Goal: Task Accomplishment & Management: Use online tool/utility

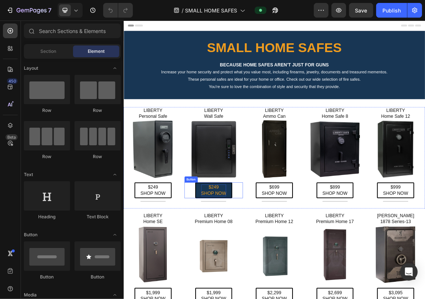
drag, startPoint x: 263, startPoint y: 259, endPoint x: 260, endPoint y: 263, distance: 5.3
click at [263, 260] on p "$249 SHOP NOW" at bounding box center [255, 268] width 37 height 17
click at [262, 263] on p "$249 SHOP NOW" at bounding box center [255, 268] width 37 height 17
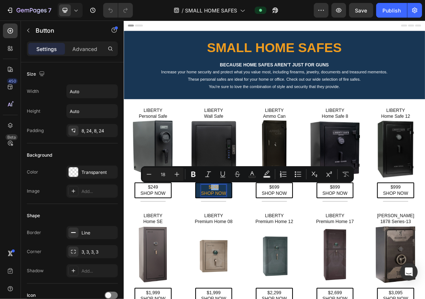
drag, startPoint x: 260, startPoint y: 262, endPoint x: 250, endPoint y: 262, distance: 9.9
click at [250, 262] on p "$249 SHOP NOW" at bounding box center [255, 268] width 37 height 17
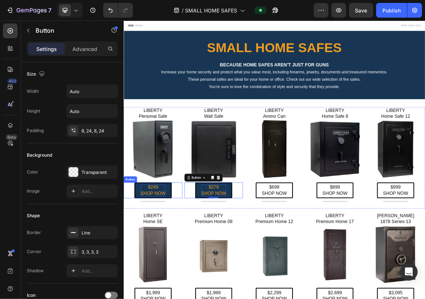
drag, startPoint x: 162, startPoint y: 265, endPoint x: 168, endPoint y: 265, distance: 6.2
click at [162, 265] on p "$249 SHOP NOW" at bounding box center [166, 268] width 37 height 17
click at [169, 265] on p "$249 SHOP NOW" at bounding box center [166, 268] width 37 height 17
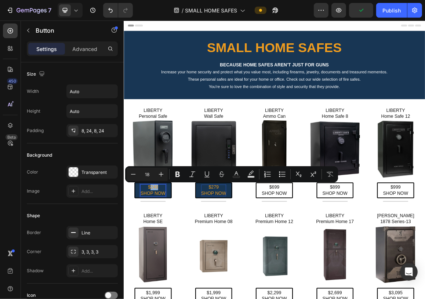
drag, startPoint x: 174, startPoint y: 263, endPoint x: 162, endPoint y: 263, distance: 11.7
click at [162, 263] on p "$249 SHOP NOW" at bounding box center [166, 268] width 37 height 17
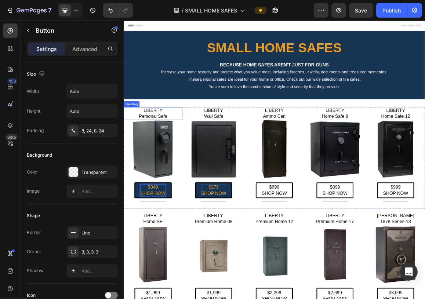
click at [171, 155] on h2 "LIBERTY Personal Safe" at bounding box center [166, 156] width 86 height 19
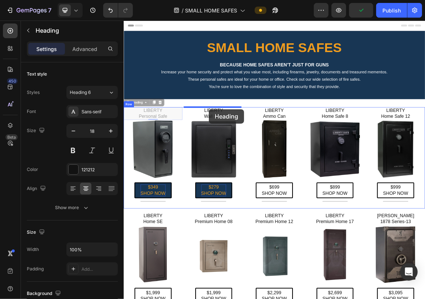
drag, startPoint x: 132, startPoint y: 142, endPoint x: 248, endPoint y: 150, distance: 115.9
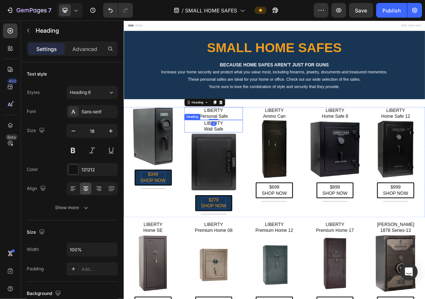
click at [242, 174] on h2 "LIBERTY Wall Safe" at bounding box center [255, 174] width 86 height 19
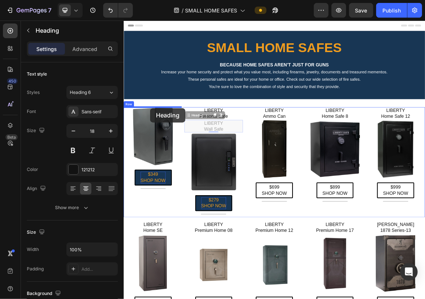
drag, startPoint x: 218, startPoint y: 160, endPoint x: 162, endPoint y: 148, distance: 57.4
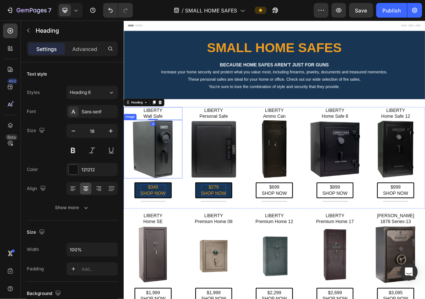
click at [156, 196] on img at bounding box center [166, 208] width 86 height 86
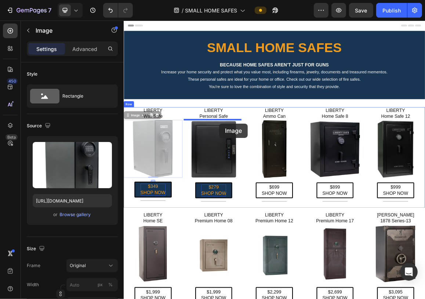
drag, startPoint x: 131, startPoint y: 159, endPoint x: 263, endPoint y: 171, distance: 132.2
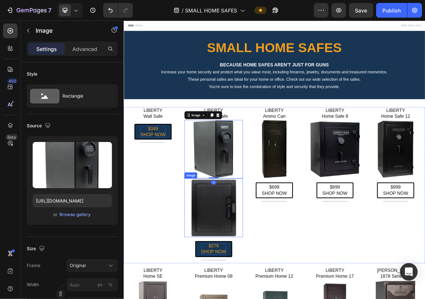
click at [261, 288] on img at bounding box center [255, 294] width 86 height 86
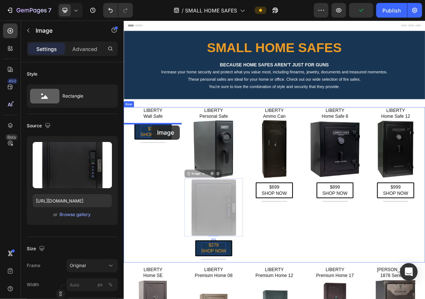
drag, startPoint x: 217, startPoint y: 243, endPoint x: 164, endPoint y: 174, distance: 87.6
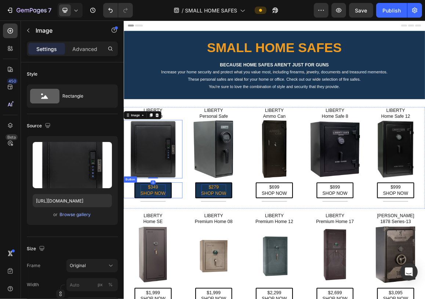
click at [179, 269] on p "$349 SHOP NOW" at bounding box center [166, 268] width 37 height 17
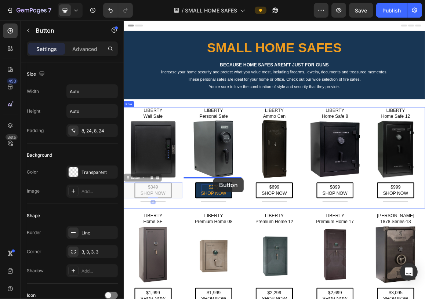
drag, startPoint x: 130, startPoint y: 250, endPoint x: 254, endPoint y: 250, distance: 124.0
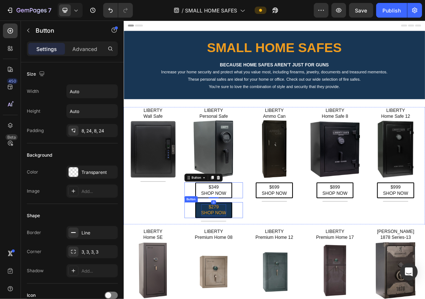
click at [257, 298] on p "$279 SHOP NOW" at bounding box center [255, 297] width 37 height 17
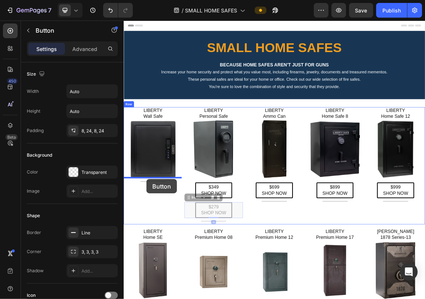
drag, startPoint x: 216, startPoint y: 278, endPoint x: 157, endPoint y: 252, distance: 64.6
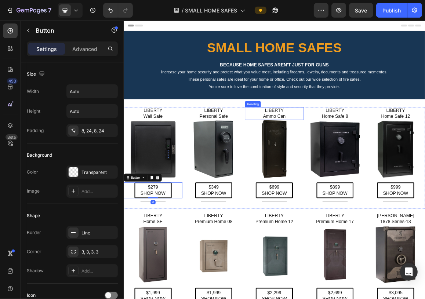
click at [352, 154] on h2 "LIBERTY Ammo Can" at bounding box center [344, 156] width 86 height 19
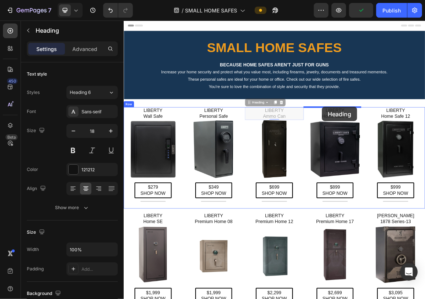
drag, startPoint x: 303, startPoint y: 142, endPoint x: 413, endPoint y: 146, distance: 109.4
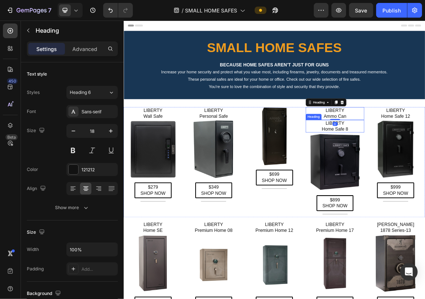
click at [419, 175] on h2 "LIBERTY Home Safe 8" at bounding box center [432, 174] width 86 height 19
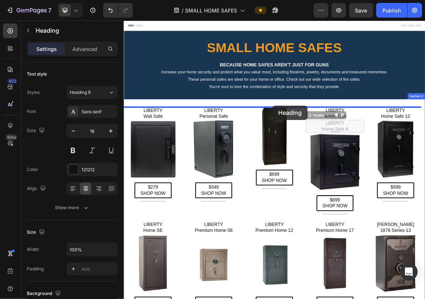
drag, startPoint x: 391, startPoint y: 160, endPoint x: 341, endPoint y: 145, distance: 52.5
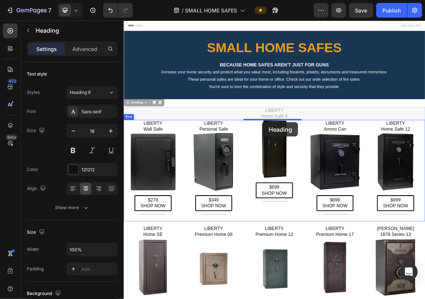
drag, startPoint x: 131, startPoint y: 141, endPoint x: 327, endPoint y: 169, distance: 197.9
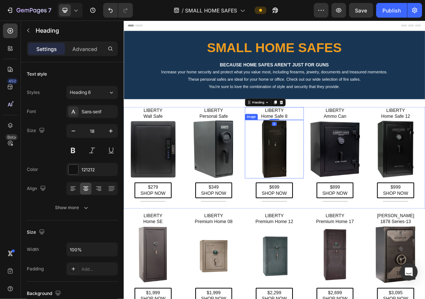
click at [349, 204] on img at bounding box center [344, 208] width 86 height 86
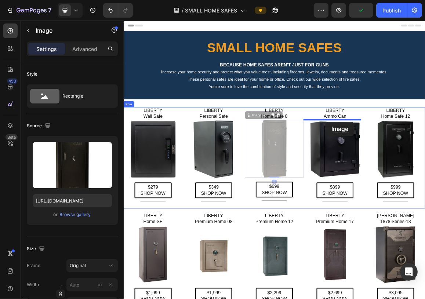
drag, startPoint x: 303, startPoint y: 160, endPoint x: 418, endPoint y: 168, distance: 115.1
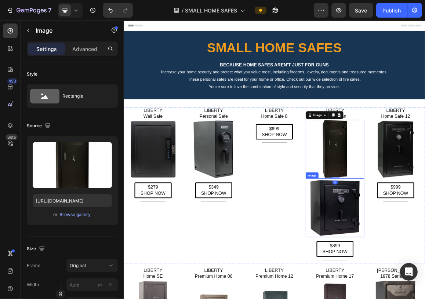
click at [425, 277] on img at bounding box center [432, 294] width 86 height 86
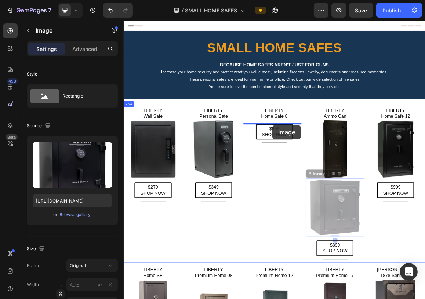
drag, startPoint x: 397, startPoint y: 246, endPoint x: 341, endPoint y: 173, distance: 92.4
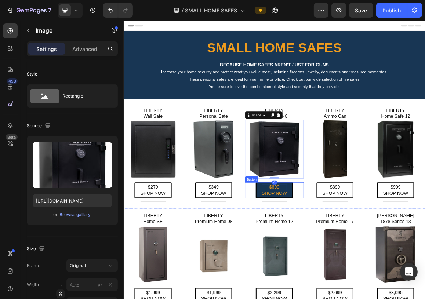
click at [354, 266] on p "$699 SHOP NOW" at bounding box center [343, 268] width 37 height 17
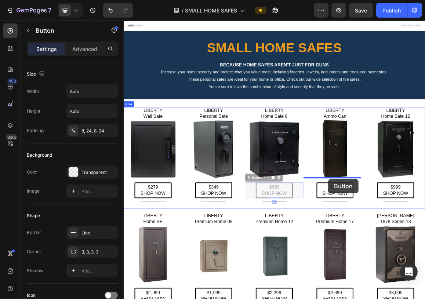
drag, startPoint x: 303, startPoint y: 251, endPoint x: 422, endPoint y: 252, distance: 119.3
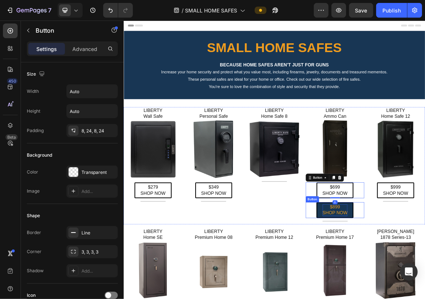
click at [425, 299] on p "$899 SHOP NOW" at bounding box center [432, 297] width 37 height 17
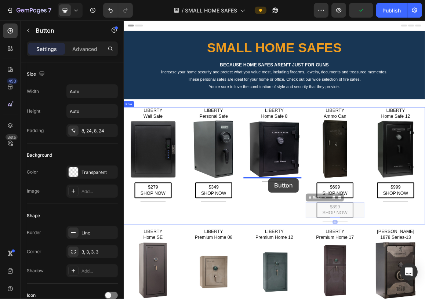
drag, startPoint x: 390, startPoint y: 280, endPoint x: 335, endPoint y: 251, distance: 62.9
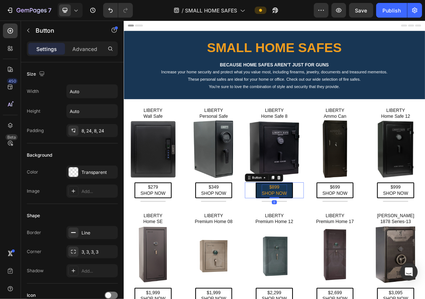
click at [346, 262] on p "$899 SHOP NOW" at bounding box center [343, 268] width 37 height 17
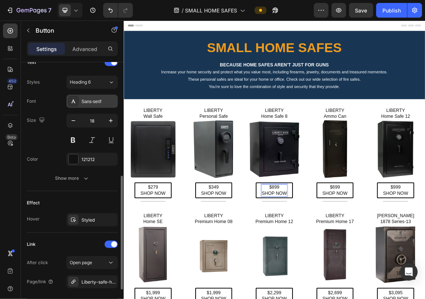
scroll to position [325, 0]
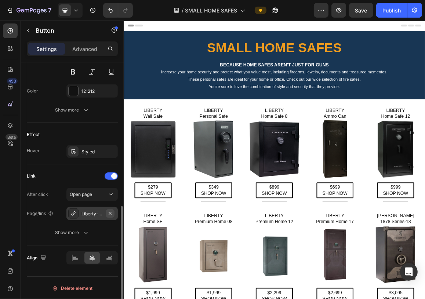
click at [111, 212] on icon "button" at bounding box center [110, 214] width 6 height 6
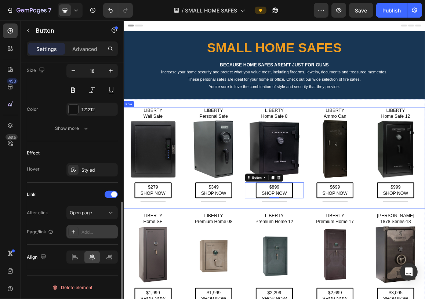
scroll to position [306, 0]
click at [346, 214] on img at bounding box center [344, 208] width 86 height 86
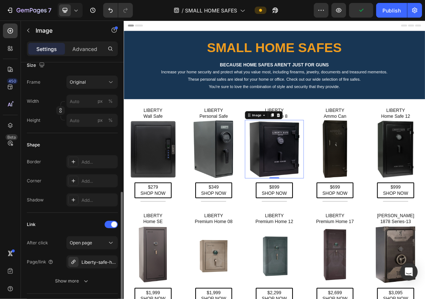
scroll to position [220, 0]
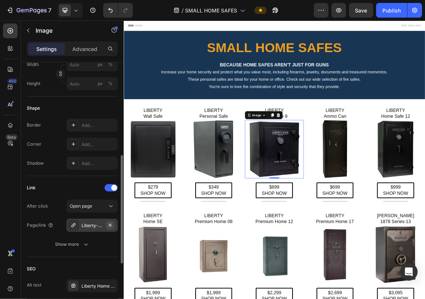
click at [108, 224] on icon "button" at bounding box center [110, 225] width 6 height 6
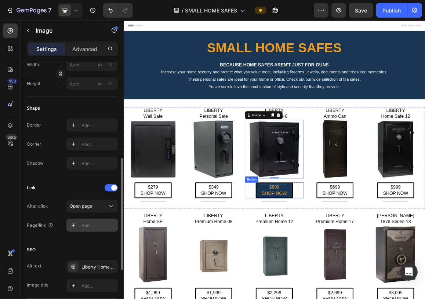
drag, startPoint x: 345, startPoint y: 263, endPoint x: 340, endPoint y: 263, distance: 5.1
click at [345, 263] on p "$899 SHOP NOW" at bounding box center [343, 268] width 37 height 17
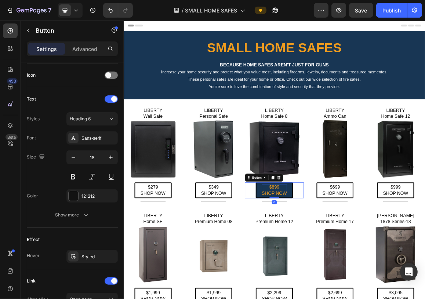
scroll to position [0, 0]
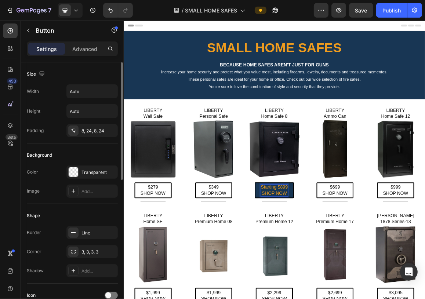
click at [315, 257] on button "Starting $899 SHOP NOW" at bounding box center [343, 268] width 57 height 23
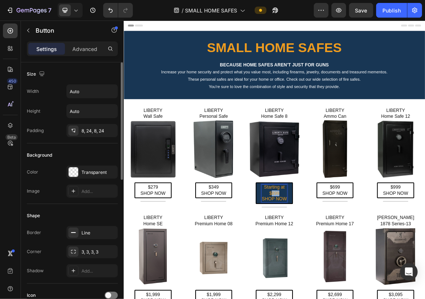
drag, startPoint x: 349, startPoint y: 269, endPoint x: 337, endPoint y: 269, distance: 12.5
click at [337, 269] on p "Starting at $899 SHOP NOW" at bounding box center [343, 273] width 37 height 26
click at [352, 155] on h2 "LIBERTY Home Safe 8" at bounding box center [344, 156] width 86 height 19
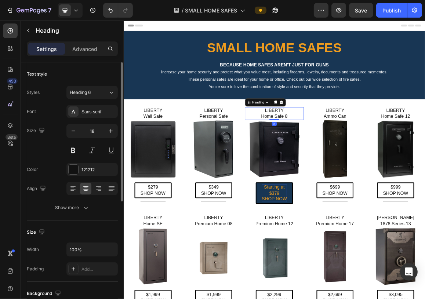
click at [355, 161] on h2 "LIBERTY Home Safe 8" at bounding box center [344, 156] width 86 height 19
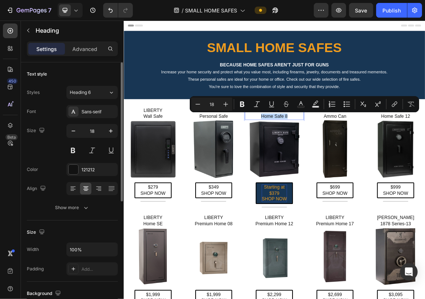
drag, startPoint x: 362, startPoint y: 160, endPoint x: 322, endPoint y: 160, distance: 39.6
click at [322, 160] on p "LIBERTY Home Safe 8" at bounding box center [343, 156] width 84 height 17
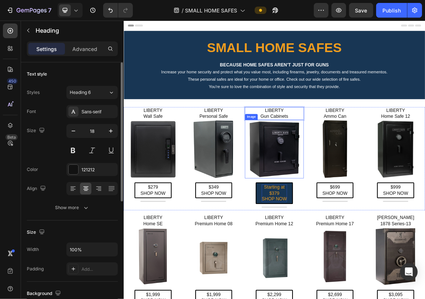
click at [350, 206] on img at bounding box center [344, 208] width 86 height 86
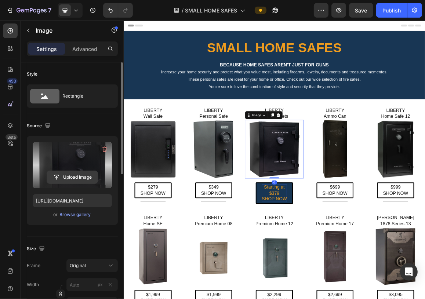
click at [83, 175] on input "file" at bounding box center [72, 177] width 51 height 12
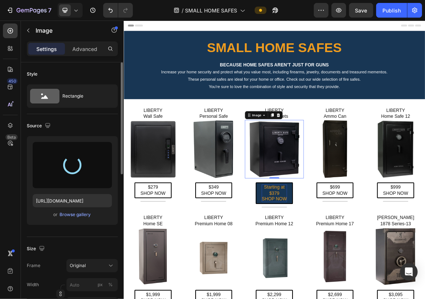
type input "[URL][DOMAIN_NAME]"
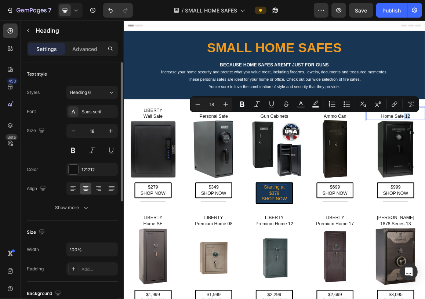
drag, startPoint x: 537, startPoint y: 160, endPoint x: 527, endPoint y: 160, distance: 10.6
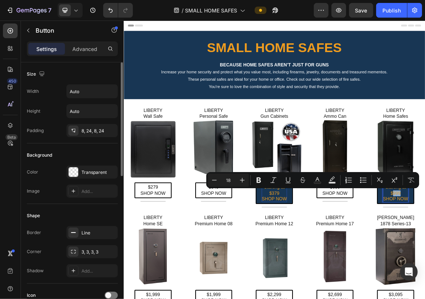
drag, startPoint x: 527, startPoint y: 268, endPoint x: 512, endPoint y: 269, distance: 15.1
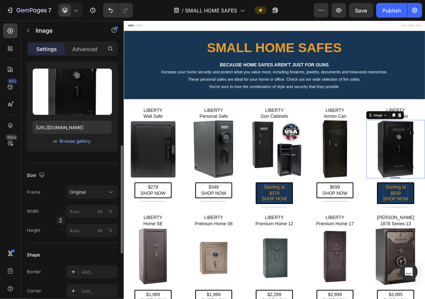
scroll to position [37, 0]
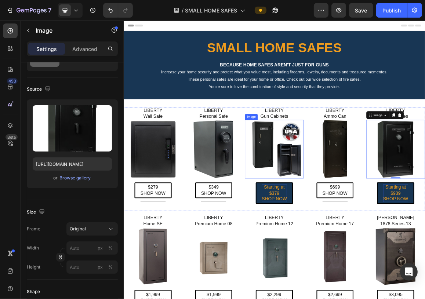
click at [353, 206] on img at bounding box center [344, 208] width 86 height 86
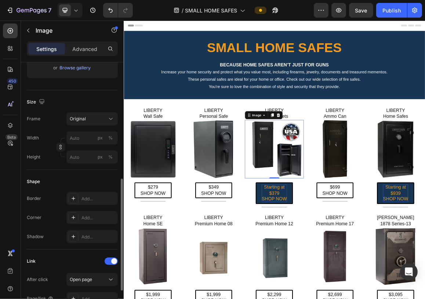
scroll to position [183, 0]
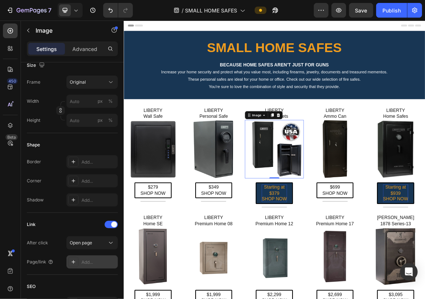
click at [90, 260] on div "Add..." at bounding box center [98, 262] width 34 height 7
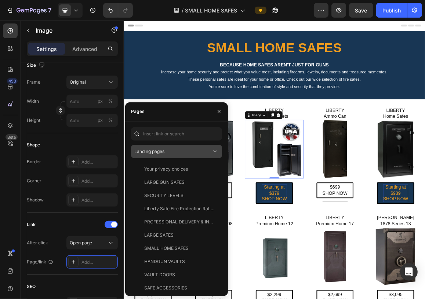
click at [213, 148] on icon at bounding box center [214, 151] width 7 height 7
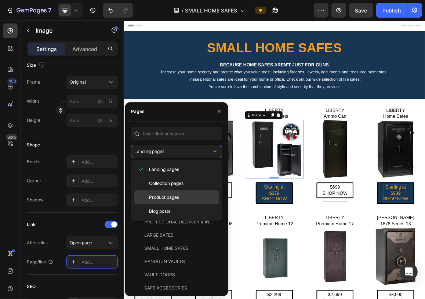
click at [171, 194] on span "Product pages" at bounding box center [164, 197] width 30 height 7
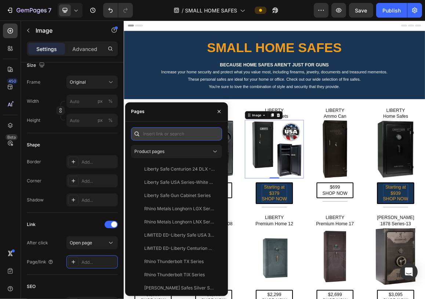
click at [164, 133] on input "text" at bounding box center [176, 133] width 91 height 13
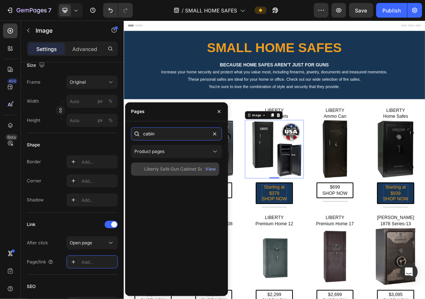
type input "cabin"
click at [163, 169] on div "Liberty Safe Gun Cabinet Series" at bounding box center [177, 169] width 66 height 7
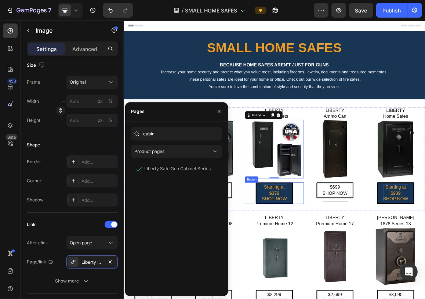
click at [357, 280] on p "Starting at $379 SHOP NOW" at bounding box center [343, 273] width 37 height 26
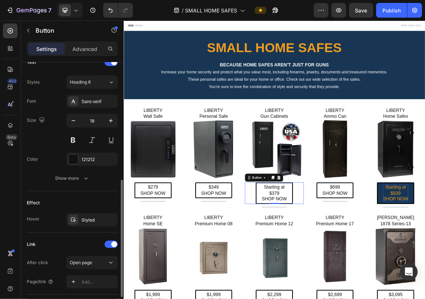
scroll to position [294, 0]
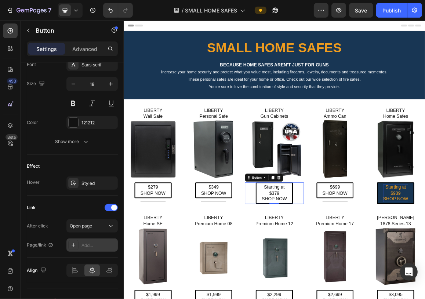
click at [90, 244] on div "Add..." at bounding box center [98, 245] width 34 height 7
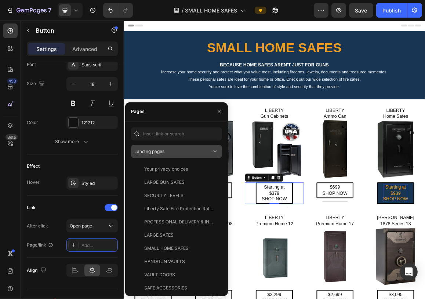
click at [215, 148] on icon at bounding box center [214, 151] width 7 height 7
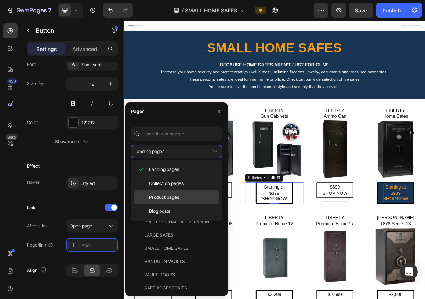
click at [168, 198] on span "Product pages" at bounding box center [164, 197] width 30 height 7
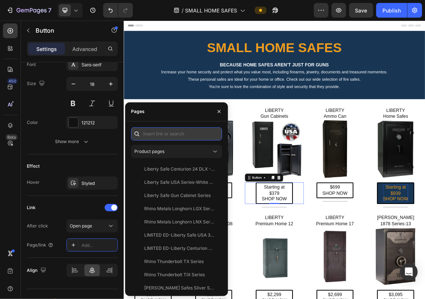
click at [160, 135] on input "text" at bounding box center [176, 133] width 91 height 13
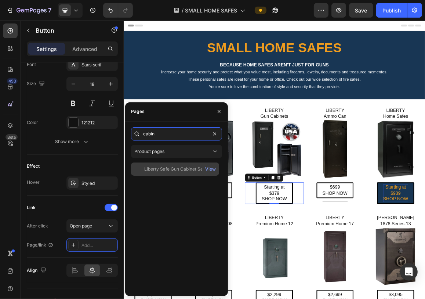
type input "cabin"
click at [172, 168] on div "Liberty Safe Gun Cabinet Series" at bounding box center [177, 169] width 66 height 7
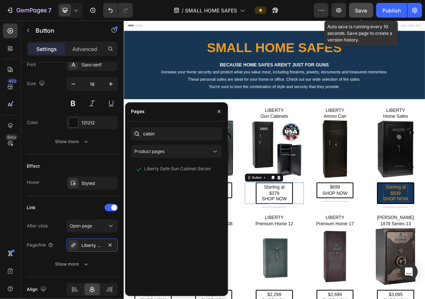
click at [362, 10] on span "Save" at bounding box center [361, 10] width 12 height 6
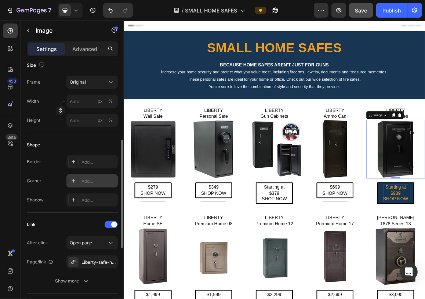
scroll to position [220, 0]
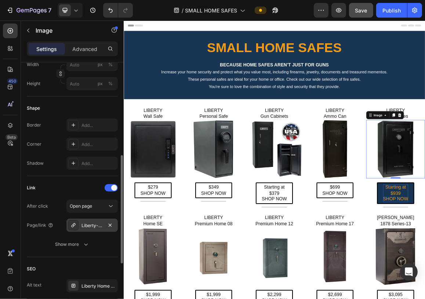
click at [90, 226] on div "Liberty-safe-home-series" at bounding box center [91, 225] width 21 height 7
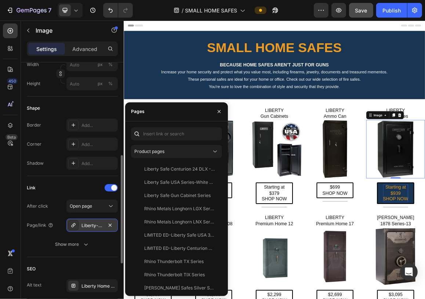
click at [90, 226] on div "Liberty-safe-home-series" at bounding box center [91, 225] width 21 height 7
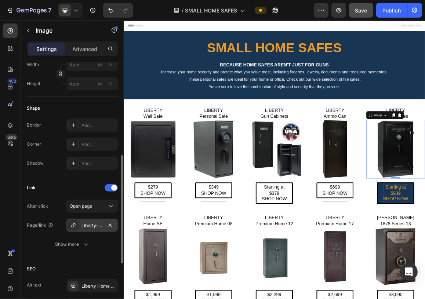
click at [90, 226] on div "Liberty-safe-home-series" at bounding box center [91, 225] width 21 height 7
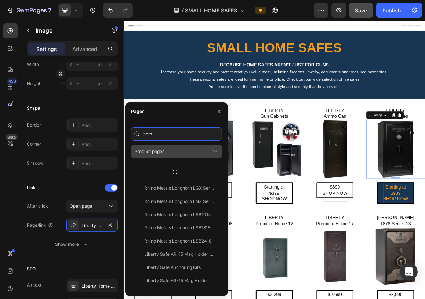
type input "home"
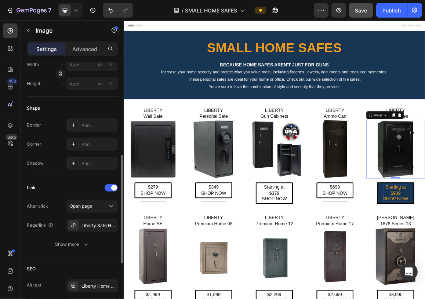
click at [58, 185] on div "Link" at bounding box center [72, 188] width 91 height 12
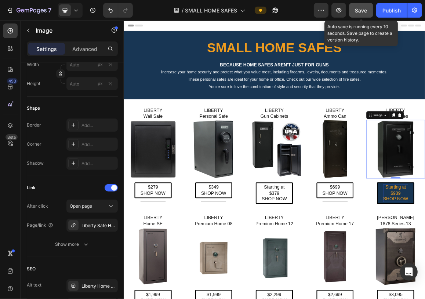
click at [363, 8] on span "Save" at bounding box center [361, 10] width 12 height 6
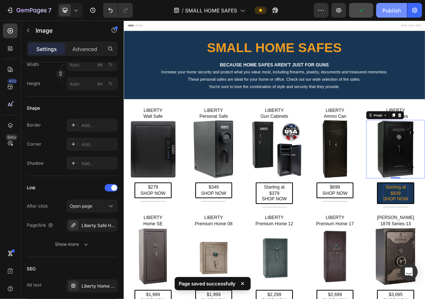
click at [390, 7] on div "Publish" at bounding box center [391, 11] width 18 height 8
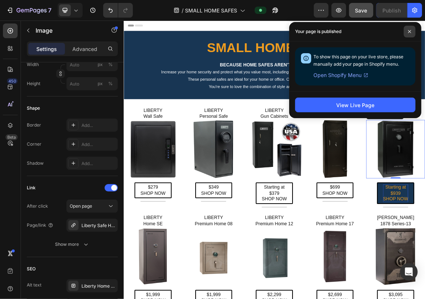
click at [409, 30] on icon at bounding box center [410, 32] width 4 height 4
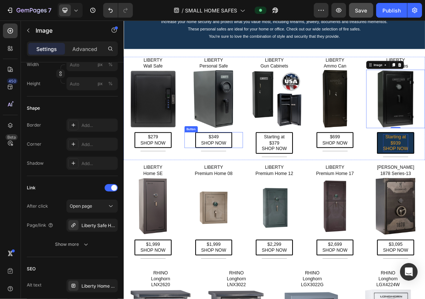
scroll to position [110, 0]
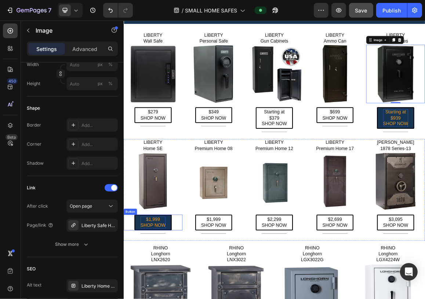
drag, startPoint x: 168, startPoint y: 313, endPoint x: 177, endPoint y: 311, distance: 8.6
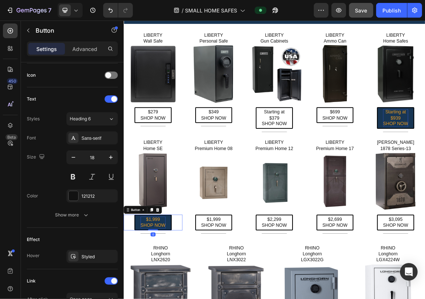
scroll to position [0, 0]
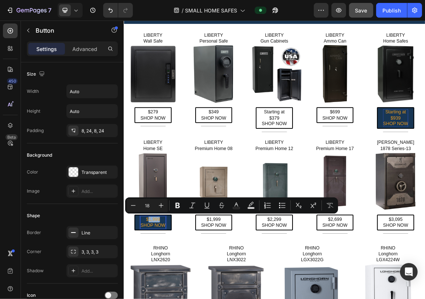
drag, startPoint x: 177, startPoint y: 308, endPoint x: 160, endPoint y: 308, distance: 16.9
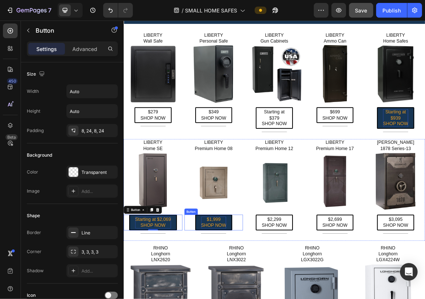
drag, startPoint x: 263, startPoint y: 310, endPoint x: 254, endPoint y: 309, distance: 9.5
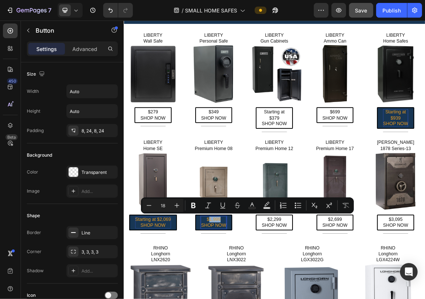
drag, startPoint x: 266, startPoint y: 308, endPoint x: 247, endPoint y: 308, distance: 19.1
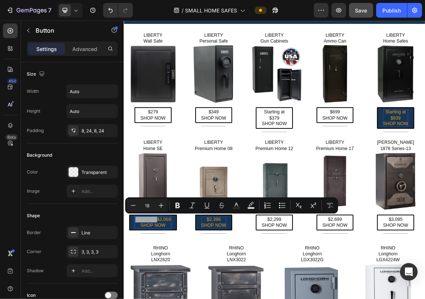
drag, startPoint x: 171, startPoint y: 308, endPoint x: 141, endPoint y: 307, distance: 30.1
copy p "Starting at"
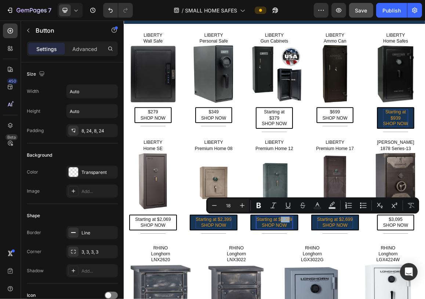
drag, startPoint x: 364, startPoint y: 308, endPoint x: 349, endPoint y: 308, distance: 15.0
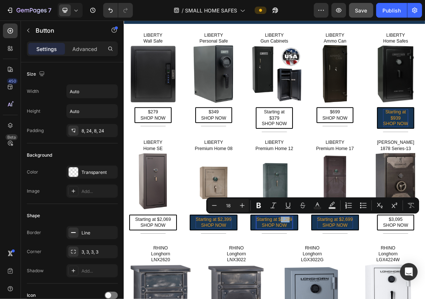
drag, startPoint x: 365, startPoint y: 308, endPoint x: 351, endPoint y: 308, distance: 14.3
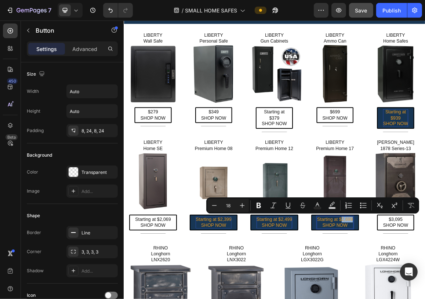
drag, startPoint x: 454, startPoint y: 308, endPoint x: 436, endPoint y: 308, distance: 17.6
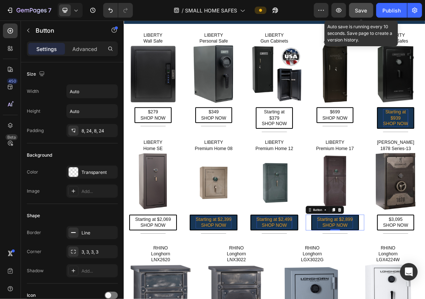
click at [361, 11] on span "Save" at bounding box center [361, 10] width 12 height 6
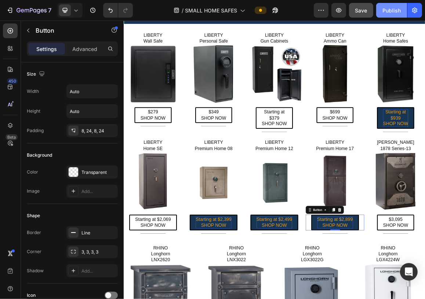
click at [391, 10] on div "Publish" at bounding box center [391, 11] width 18 height 8
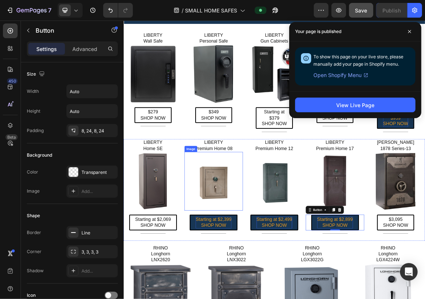
click at [258, 255] on img at bounding box center [255, 255] width 86 height 86
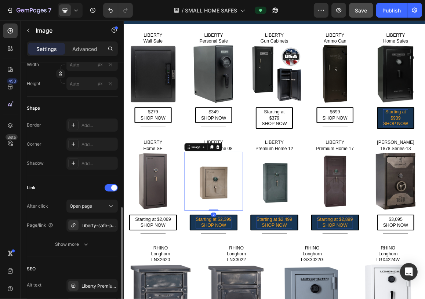
scroll to position [257, 0]
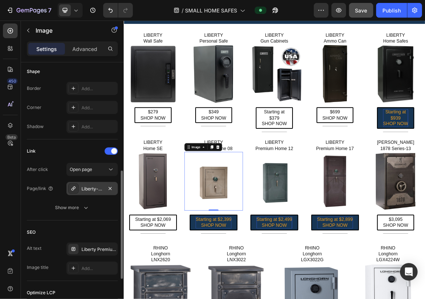
click at [83, 187] on div "Liberty-safe-premium-home-series" at bounding box center [91, 189] width 21 height 7
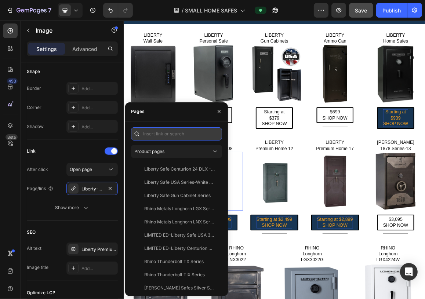
click at [158, 135] on input "text" at bounding box center [176, 133] width 91 height 13
paste input "[URL][DOMAIN_NAME]"
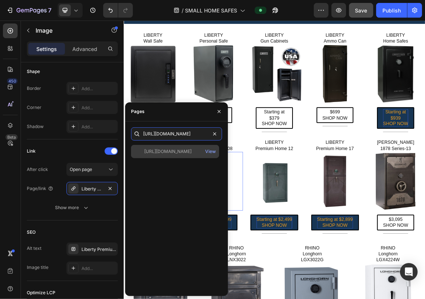
type input "[URL][DOMAIN_NAME]"
click at [172, 152] on div "[URL][DOMAIN_NAME]" at bounding box center [167, 151] width 47 height 7
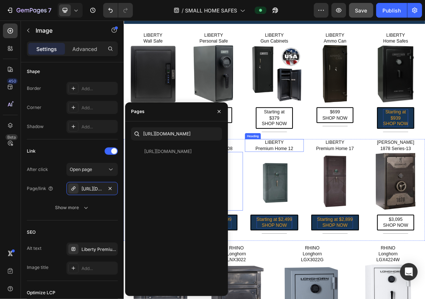
click at [303, 191] on div "LIBERTY Wall Safe Heading Image $279 SHOP NOW Button Title Line LIBERTY Persona…" at bounding box center [343, 279] width 440 height 484
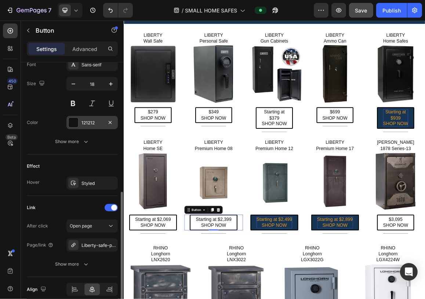
scroll to position [325, 0]
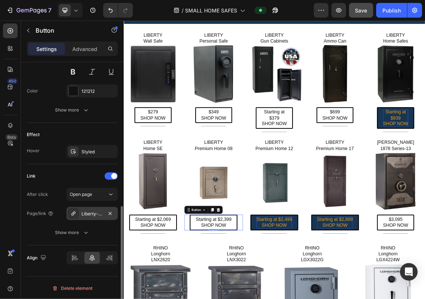
click at [94, 213] on div "Liberty-safe-premium-home-series" at bounding box center [91, 214] width 21 height 7
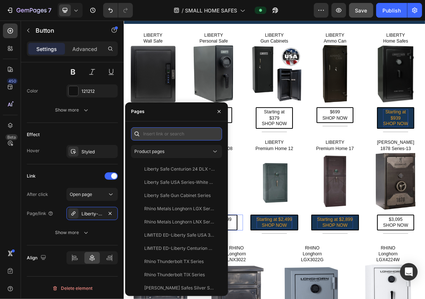
click at [157, 132] on input "text" at bounding box center [176, 133] width 91 height 13
paste input "[URL][DOMAIN_NAME]"
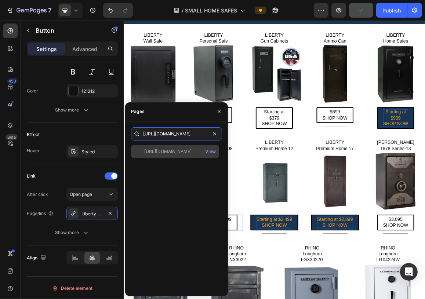
type input "[URL][DOMAIN_NAME]"
click at [158, 150] on div "[URL][DOMAIN_NAME]" at bounding box center [167, 151] width 47 height 7
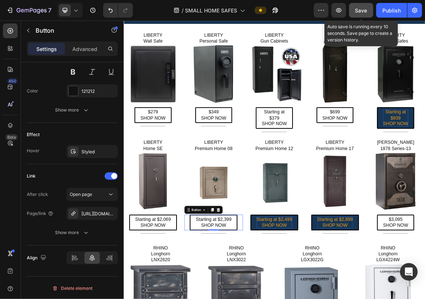
click at [367, 9] on span "Save" at bounding box center [361, 10] width 12 height 6
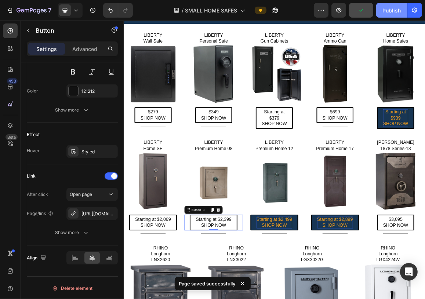
click at [388, 8] on div "Publish" at bounding box center [391, 11] width 18 height 8
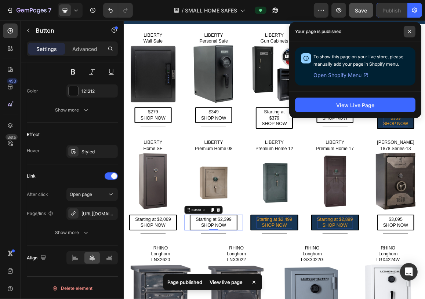
click at [411, 32] on span at bounding box center [410, 32] width 12 height 12
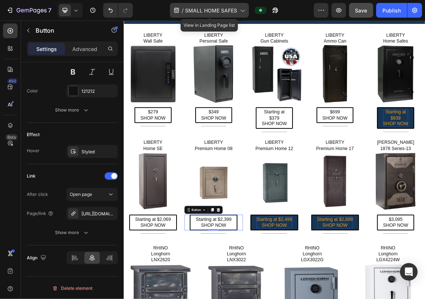
click at [244, 10] on icon at bounding box center [243, 11] width 4 height 2
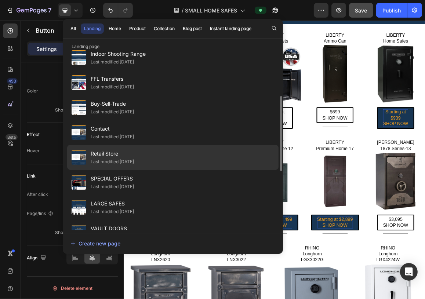
scroll to position [147, 0]
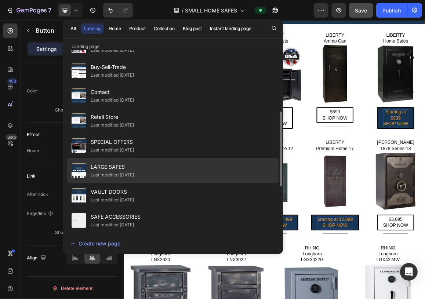
click at [111, 170] on span "LARGE SAFES" at bounding box center [112, 167] width 43 height 9
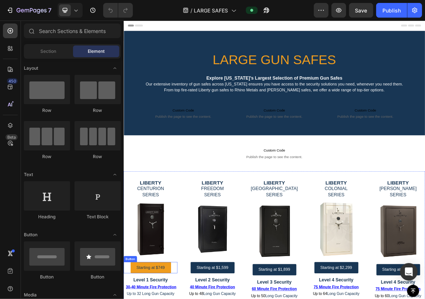
drag, startPoint x: 183, startPoint y: 385, endPoint x: 183, endPoint y: 380, distance: 5.1
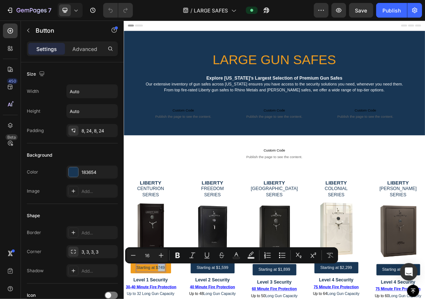
drag, startPoint x: 182, startPoint y: 379, endPoint x: 173, endPoint y: 381, distance: 9.7
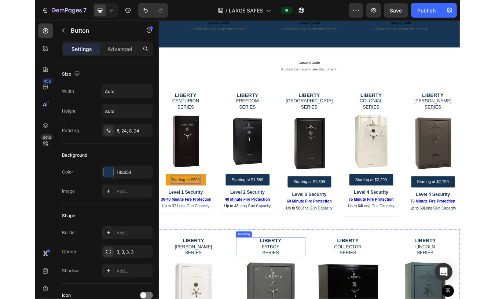
scroll to position [147, 0]
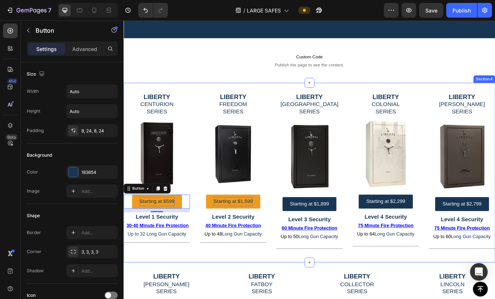
click at [261, 233] on p "Starting at $1,599" at bounding box center [253, 235] width 46 height 11
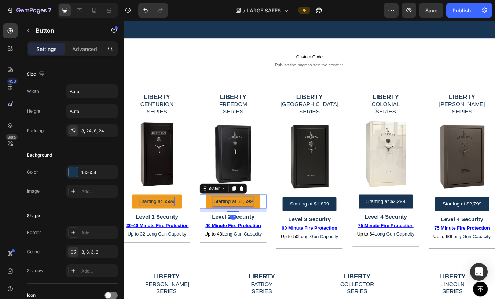
click at [273, 236] on p "Starting at $1,599" at bounding box center [253, 235] width 46 height 11
drag, startPoint x: 274, startPoint y: 235, endPoint x: 261, endPoint y: 234, distance: 12.9
click at [261, 234] on p "Starting at $1,599" at bounding box center [253, 235] width 46 height 11
drag, startPoint x: 353, startPoint y: 239, endPoint x: 360, endPoint y: 237, distance: 7.4
click at [353, 239] on p "Starting at $1,899" at bounding box center [344, 238] width 46 height 11
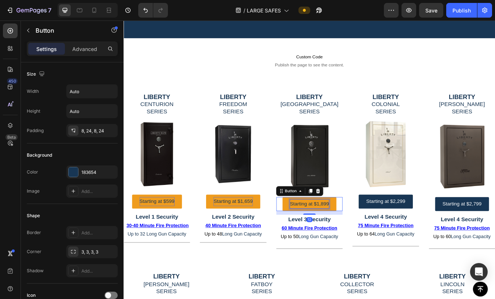
click at [360, 237] on p "Starting at $1,899" at bounding box center [344, 238] width 46 height 11
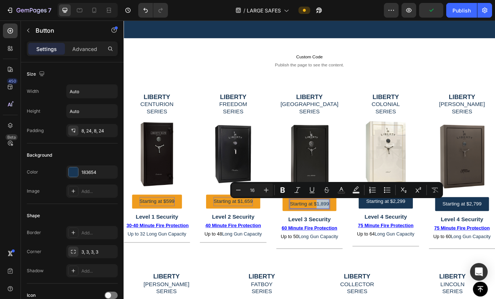
drag, startPoint x: 363, startPoint y: 236, endPoint x: 351, endPoint y: 237, distance: 12.1
click at [351, 237] on p "Starting at $1,899" at bounding box center [344, 238] width 46 height 11
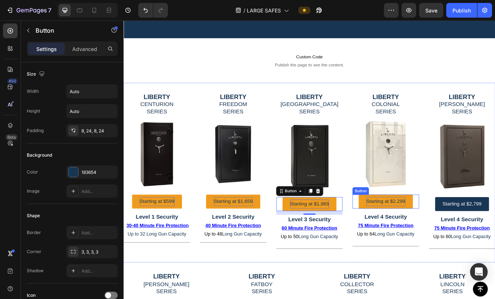
drag, startPoint x: 444, startPoint y: 233, endPoint x: 449, endPoint y: 233, distance: 5.1
click at [425, 233] on p "Starting at $2,299" at bounding box center [434, 235] width 46 height 11
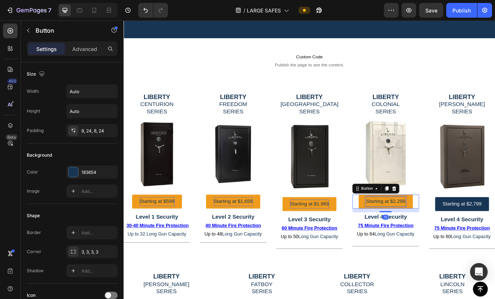
click at [425, 233] on p "Starting at $2,299" at bounding box center [434, 235] width 46 height 11
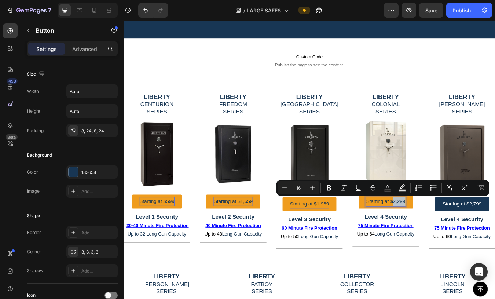
drag, startPoint x: 453, startPoint y: 233, endPoint x: 438, endPoint y: 234, distance: 14.7
click at [425, 234] on p "Starting at $2,299" at bounding box center [434, 235] width 46 height 11
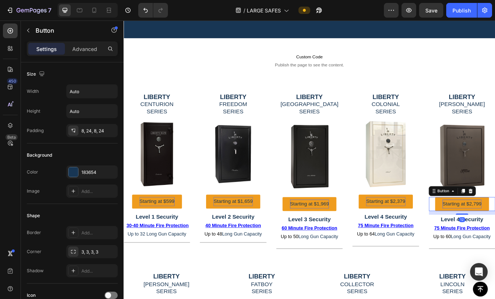
drag, startPoint x: 543, startPoint y: 236, endPoint x: 534, endPoint y: 237, distance: 9.4
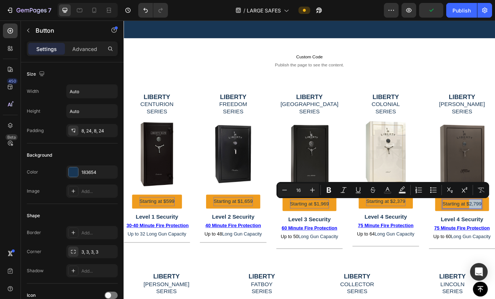
drag, startPoint x: 542, startPoint y: 235, endPoint x: 528, endPoint y: 237, distance: 13.7
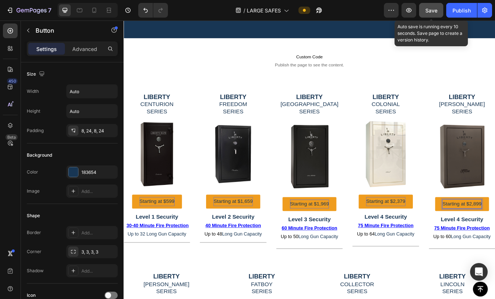
click at [425, 7] on span "Save" at bounding box center [432, 10] width 12 height 6
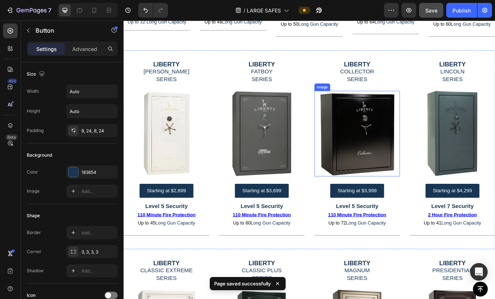
scroll to position [404, 0]
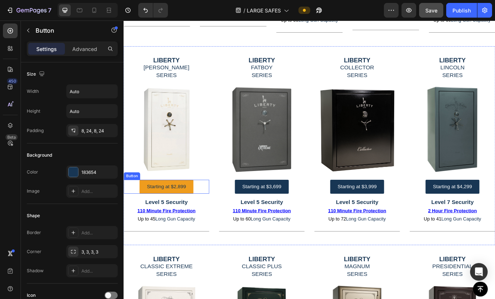
click at [200, 215] on link "Starting at $2,899" at bounding box center [174, 217] width 64 height 17
click at [197, 214] on link "Starting at $2,899" at bounding box center [174, 217] width 64 height 17
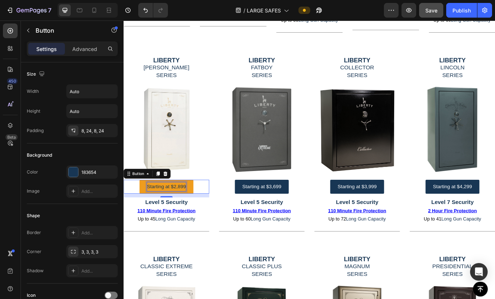
click at [196, 213] on p "Starting at $2,899" at bounding box center [174, 217] width 46 height 11
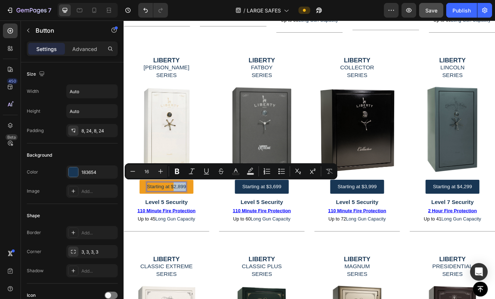
drag, startPoint x: 196, startPoint y: 213, endPoint x: 182, endPoint y: 214, distance: 14.0
click at [182, 214] on p "Starting at $2,899" at bounding box center [174, 217] width 46 height 11
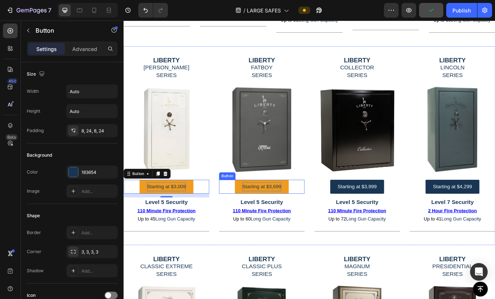
click at [305, 214] on p "Starting at $3,699" at bounding box center [287, 217] width 46 height 11
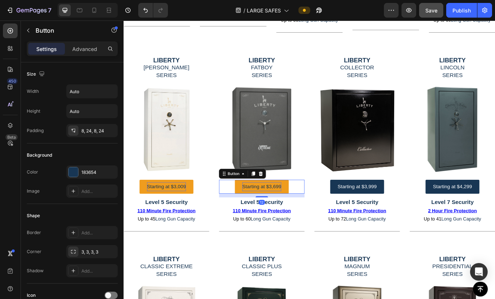
click at [300, 213] on p "Starting at $3,699" at bounding box center [287, 217] width 46 height 11
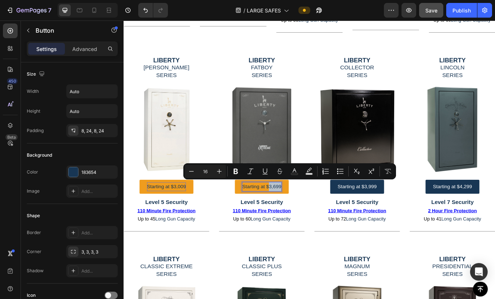
drag, startPoint x: 308, startPoint y: 213, endPoint x: 294, endPoint y: 213, distance: 13.6
click at [294, 213] on p "Starting at $3,699" at bounding box center [287, 217] width 46 height 11
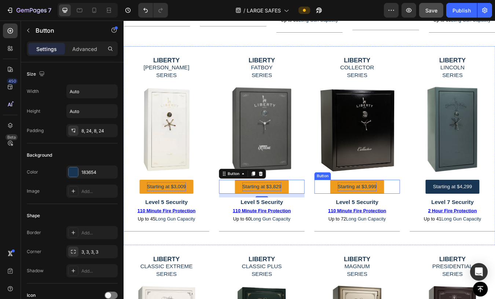
click at [415, 218] on p "Starting at $3,999" at bounding box center [400, 217] width 46 height 11
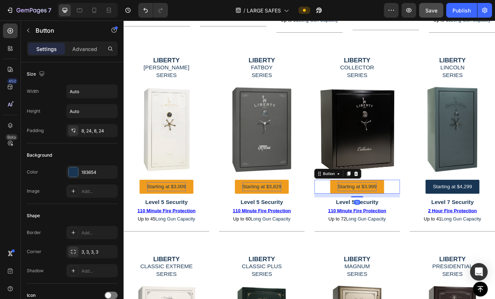
click at [416, 215] on p "Starting at $3,999" at bounding box center [400, 217] width 46 height 11
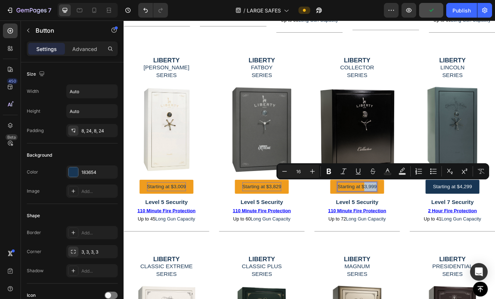
drag, startPoint x: 419, startPoint y: 213, endPoint x: 407, endPoint y: 215, distance: 12.6
click at [407, 215] on p "Starting at $3,999" at bounding box center [400, 217] width 46 height 11
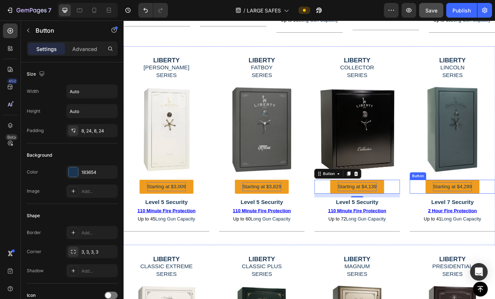
drag, startPoint x: 517, startPoint y: 213, endPoint x: 524, endPoint y: 213, distance: 7.0
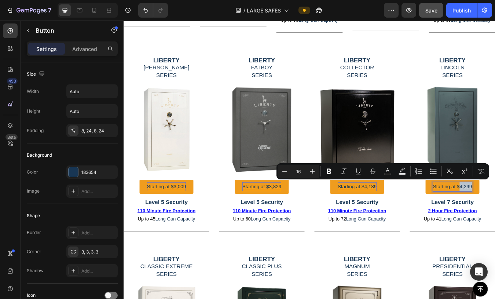
drag, startPoint x: 530, startPoint y: 212, endPoint x: 518, endPoint y: 214, distance: 12.7
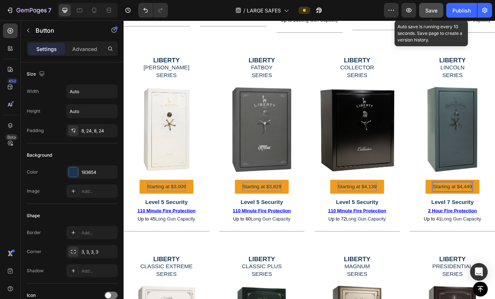
drag, startPoint x: 429, startPoint y: 4, endPoint x: 359, endPoint y: 15, distance: 71.1
click at [425, 4] on button "Save" at bounding box center [431, 10] width 24 height 15
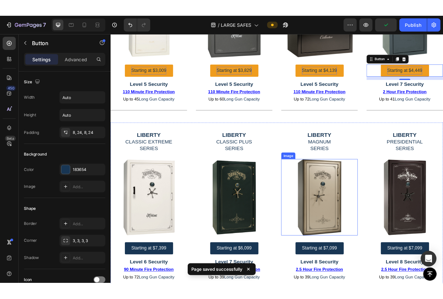
scroll to position [587, 0]
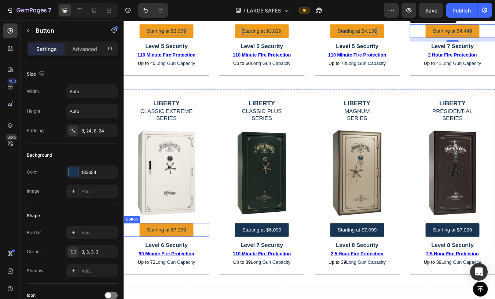
click at [194, 268] on p "Starting at $7,399" at bounding box center [174, 268] width 46 height 11
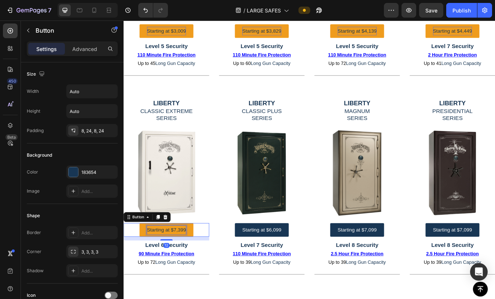
click at [195, 264] on p "Starting at $7,399" at bounding box center [174, 268] width 46 height 11
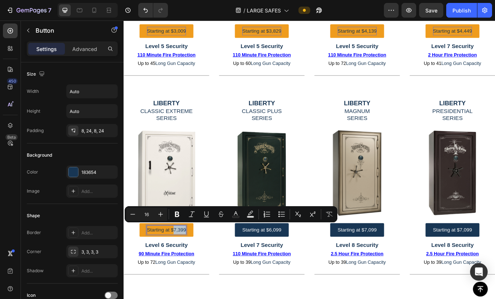
drag, startPoint x: 196, startPoint y: 263, endPoint x: 181, endPoint y: 264, distance: 15.4
click at [181, 264] on p "Starting at $7,399" at bounding box center [174, 268] width 46 height 11
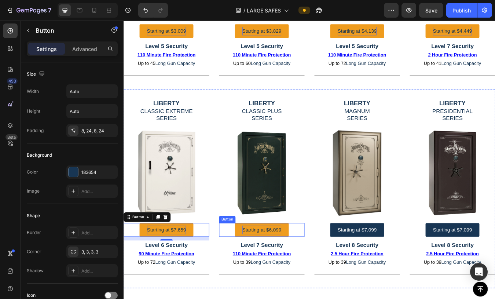
drag, startPoint x: 299, startPoint y: 268, endPoint x: 303, endPoint y: 266, distance: 4.4
click at [299, 268] on p "Starting at $6,099" at bounding box center [287, 268] width 46 height 11
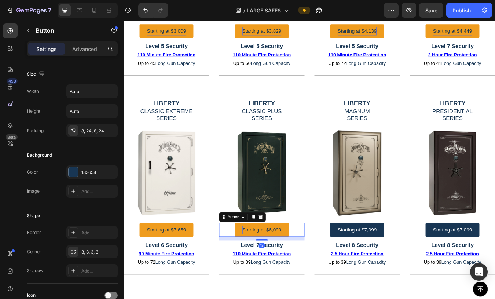
click at [303, 264] on p "Starting at $6,099" at bounding box center [287, 268] width 46 height 11
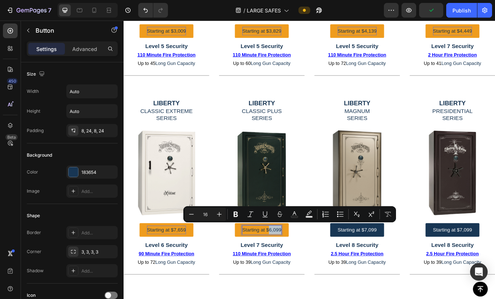
drag, startPoint x: 307, startPoint y: 263, endPoint x: 293, endPoint y: 264, distance: 14.0
click at [293, 264] on p "Starting at $6,099" at bounding box center [287, 268] width 46 height 11
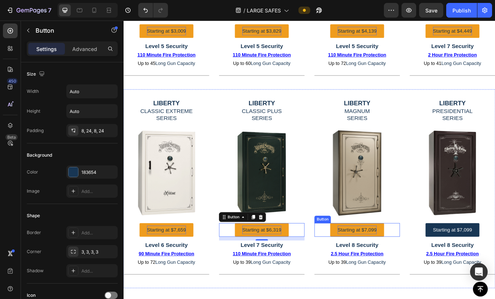
click at [409, 263] on p "Starting at $7,099" at bounding box center [400, 268] width 46 height 11
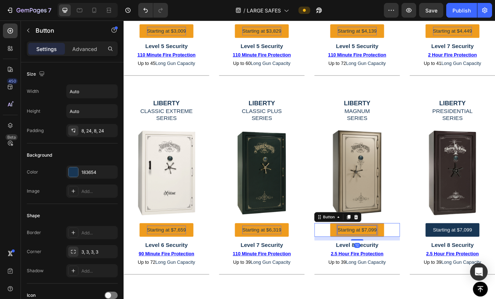
click at [416, 265] on p "Starting at $7,099" at bounding box center [400, 268] width 46 height 11
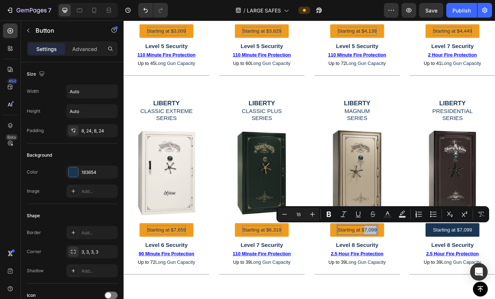
drag, startPoint x: 419, startPoint y: 265, endPoint x: 405, endPoint y: 265, distance: 13.6
click at [405, 265] on p "Starting at $7,099" at bounding box center [400, 268] width 46 height 11
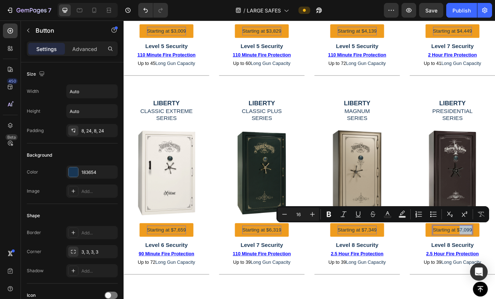
drag, startPoint x: 530, startPoint y: 264, endPoint x: 517, endPoint y: 265, distance: 13.2
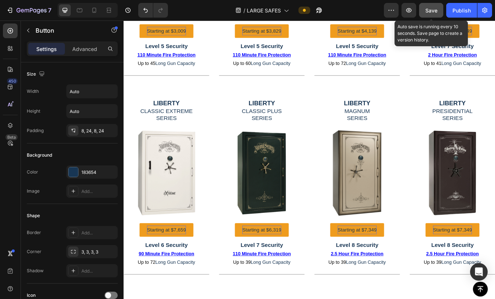
click at [425, 14] on button "Save" at bounding box center [431, 10] width 24 height 15
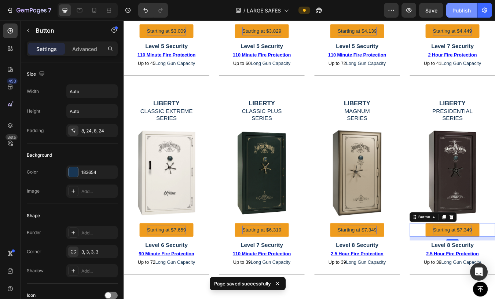
click at [425, 8] on div "Publish" at bounding box center [462, 11] width 18 height 8
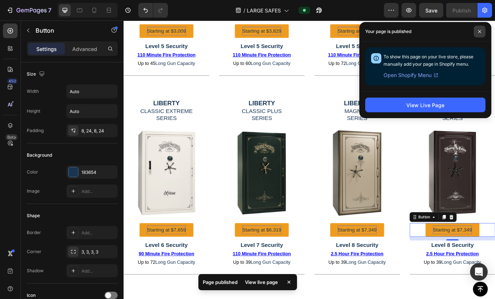
click at [425, 29] on span at bounding box center [480, 32] width 12 height 12
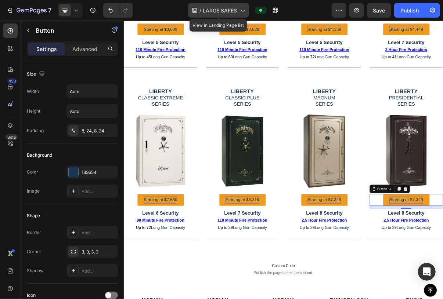
click at [244, 10] on icon at bounding box center [242, 11] width 4 height 2
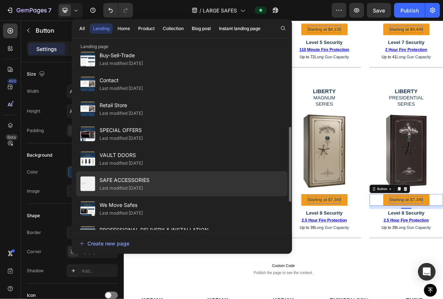
scroll to position [220, 0]
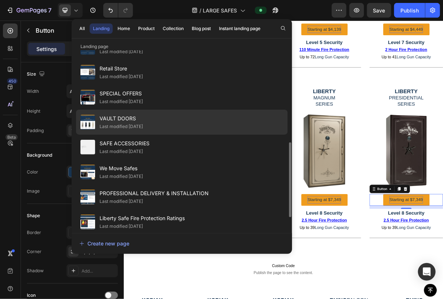
click at [123, 125] on div "Last modified [DATE]" at bounding box center [120, 126] width 43 height 7
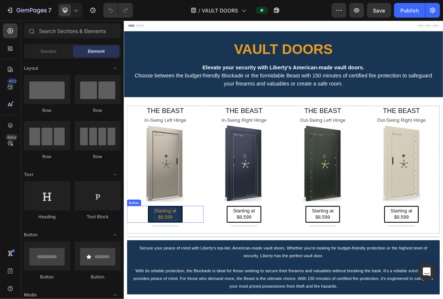
click at [189, 289] on p "Starting at $8,599" at bounding box center [180, 287] width 30 height 17
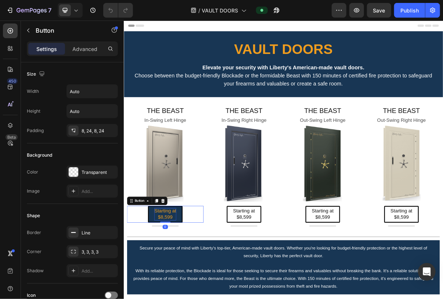
click at [189, 289] on p "Starting at $8,599" at bounding box center [180, 287] width 30 height 17
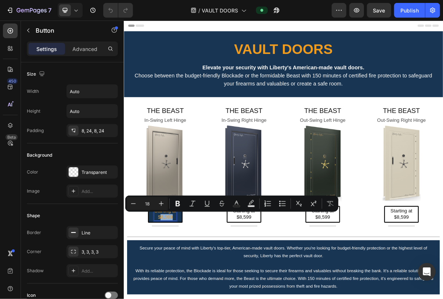
drag, startPoint x: 190, startPoint y: 289, endPoint x: 174, endPoint y: 290, distance: 16.2
click at [174, 290] on p "Starting at $8,599" at bounding box center [180, 287] width 30 height 17
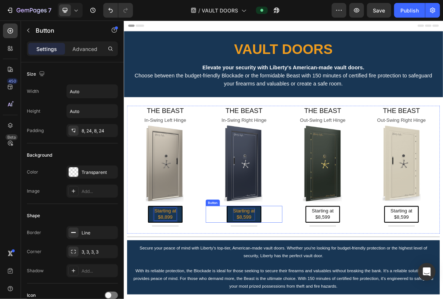
click at [296, 291] on p "Starting at $8,599" at bounding box center [289, 287] width 30 height 17
click at [295, 291] on p "Starting at $8,599" at bounding box center [289, 287] width 30 height 17
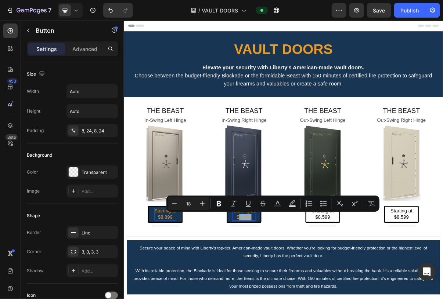
drag, startPoint x: 299, startPoint y: 289, endPoint x: 281, endPoint y: 289, distance: 17.2
click at [281, 289] on p "Starting at $8,599" at bounding box center [289, 287] width 30 height 17
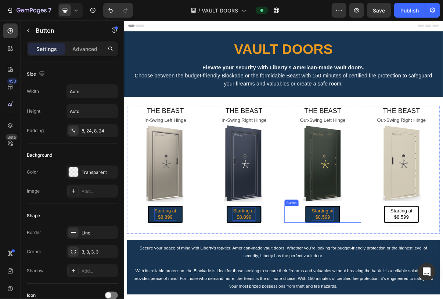
click at [400, 290] on p "Starting at $8,599" at bounding box center [398, 287] width 30 height 17
click at [404, 290] on p "Starting at $8,599" at bounding box center [398, 287] width 30 height 17
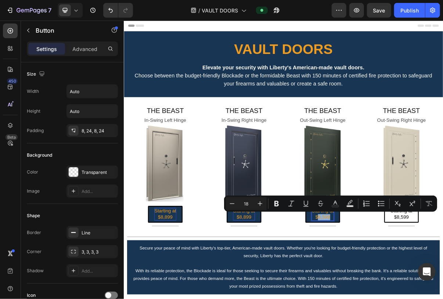
drag, startPoint x: 404, startPoint y: 290, endPoint x: 389, endPoint y: 290, distance: 14.7
click at [389, 290] on p "Starting at $8,599" at bounding box center [398, 287] width 30 height 17
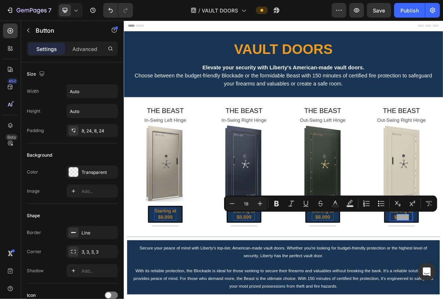
drag, startPoint x: 512, startPoint y: 289, endPoint x: 496, endPoint y: 289, distance: 16.2
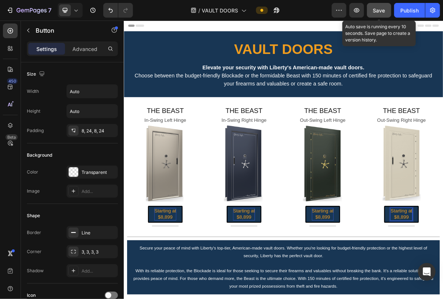
drag, startPoint x: 381, startPoint y: 9, endPoint x: 337, endPoint y: 8, distance: 44.1
click at [381, 9] on span "Save" at bounding box center [379, 10] width 12 height 6
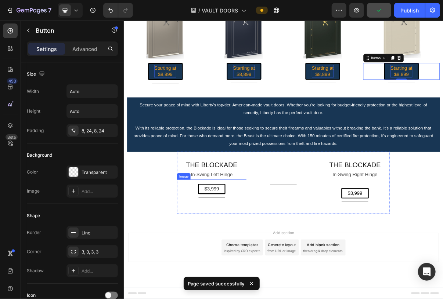
scroll to position [257, 0]
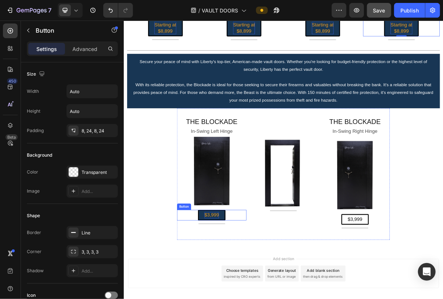
click at [253, 286] on link "$3,999" at bounding box center [245, 289] width 38 height 14
click at [252, 286] on p "$3,999" at bounding box center [244, 289] width 20 height 8
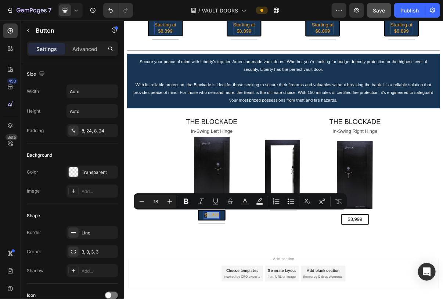
drag, startPoint x: 252, startPoint y: 286, endPoint x: 235, endPoint y: 286, distance: 16.5
click at [235, 286] on p "$3,999" at bounding box center [244, 289] width 20 height 8
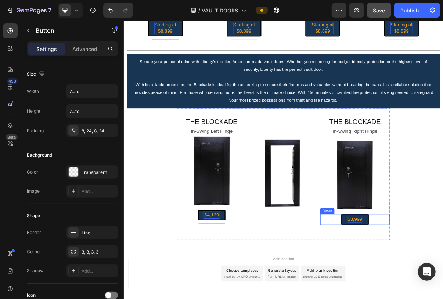
click at [442, 291] on p "$3,999" at bounding box center [442, 295] width 20 height 8
click at [442, 293] on p "$3,999" at bounding box center [442, 295] width 20 height 8
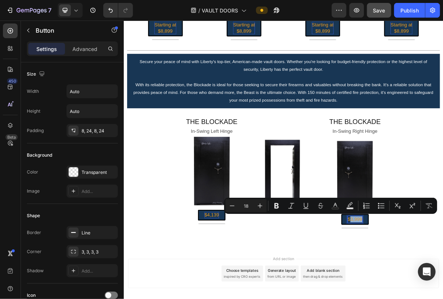
drag, startPoint x: 448, startPoint y: 293, endPoint x: 434, endPoint y: 294, distance: 13.6
click at [434, 294] on p "$3,999" at bounding box center [442, 295] width 20 height 8
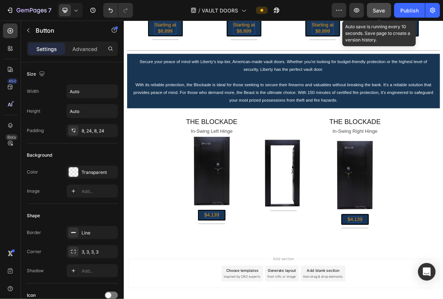
click at [385, 8] on span "Save" at bounding box center [379, 10] width 12 height 6
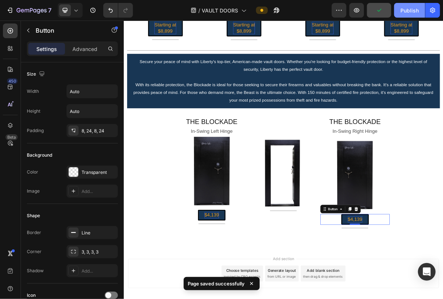
click at [409, 10] on div "Publish" at bounding box center [409, 11] width 18 height 8
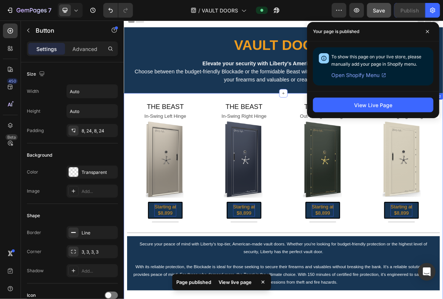
scroll to position [0, 0]
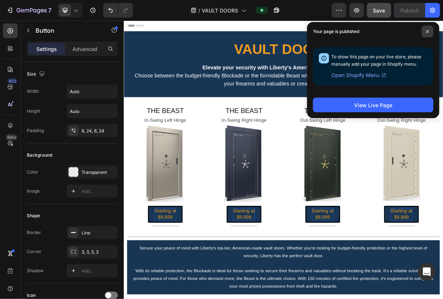
click at [426, 29] on span at bounding box center [427, 32] width 12 height 12
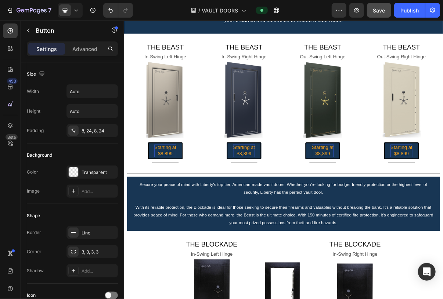
scroll to position [110, 0]
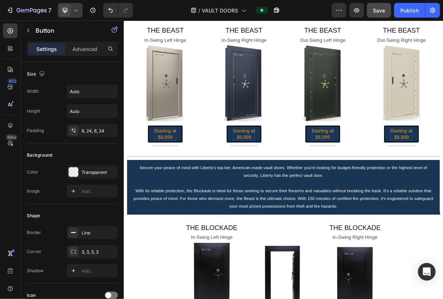
click at [77, 9] on icon at bounding box center [75, 10] width 7 height 7
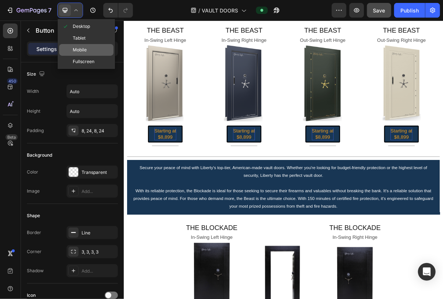
click at [80, 51] on span "Mobile" at bounding box center [80, 49] width 14 height 7
type input "16"
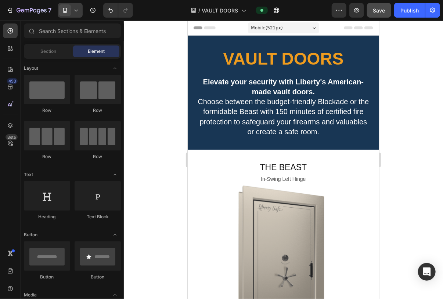
click at [75, 9] on icon at bounding box center [75, 10] width 7 height 7
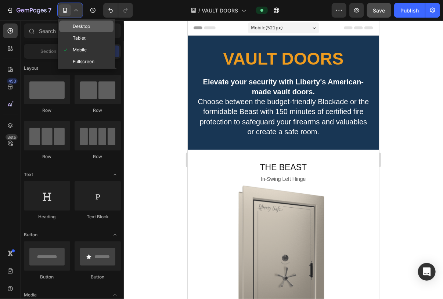
click at [73, 24] on span "Desktop" at bounding box center [81, 26] width 17 height 7
